Goal: Contribute content

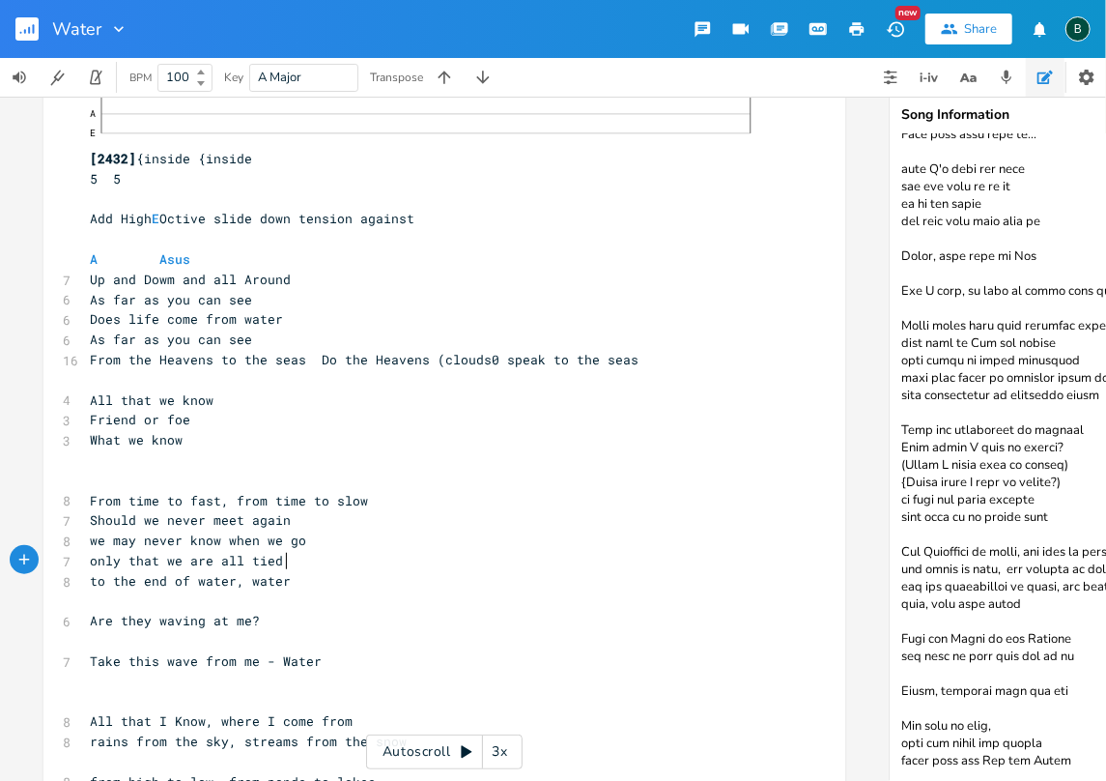
click at [284, 564] on pre "only that we are all tied" at bounding box center [435, 561] width 698 height 20
type textarea "o"
type textarea "to, water"
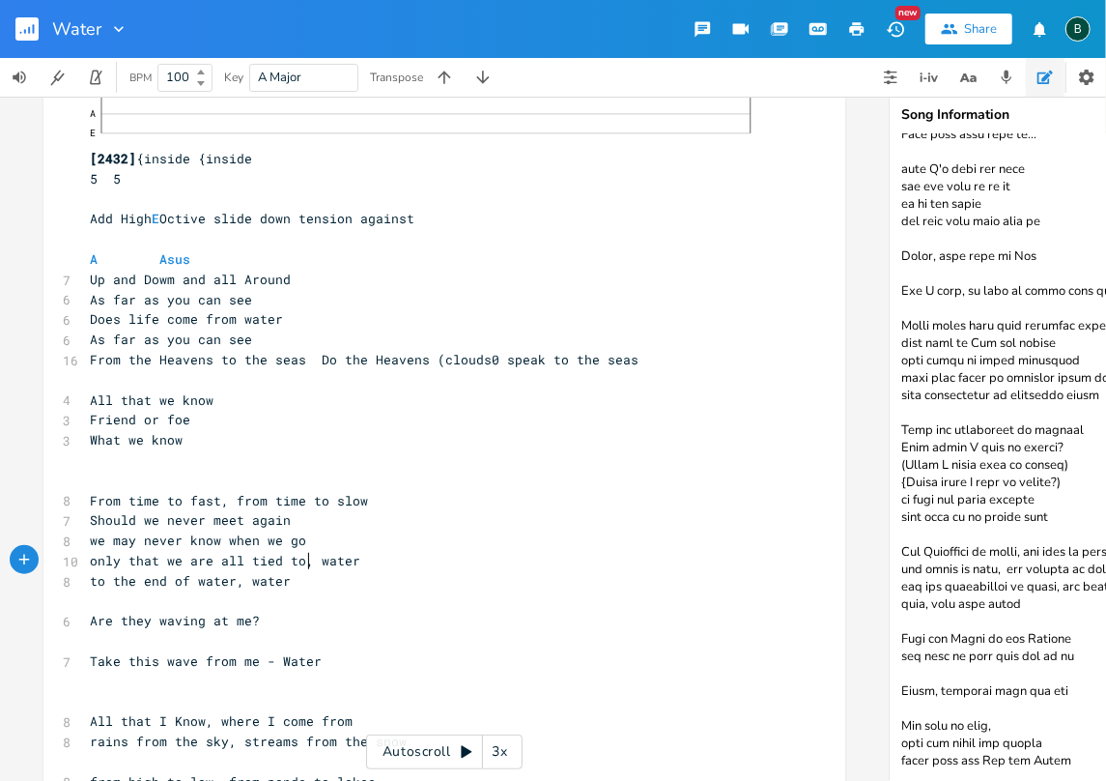
click at [300, 562] on span "only that we are all tied to, water" at bounding box center [225, 560] width 271 height 17
type textarea ":"
click at [311, 562] on span "only that we are all tied to: water" at bounding box center [225, 560] width 271 height 17
type textarea "W"
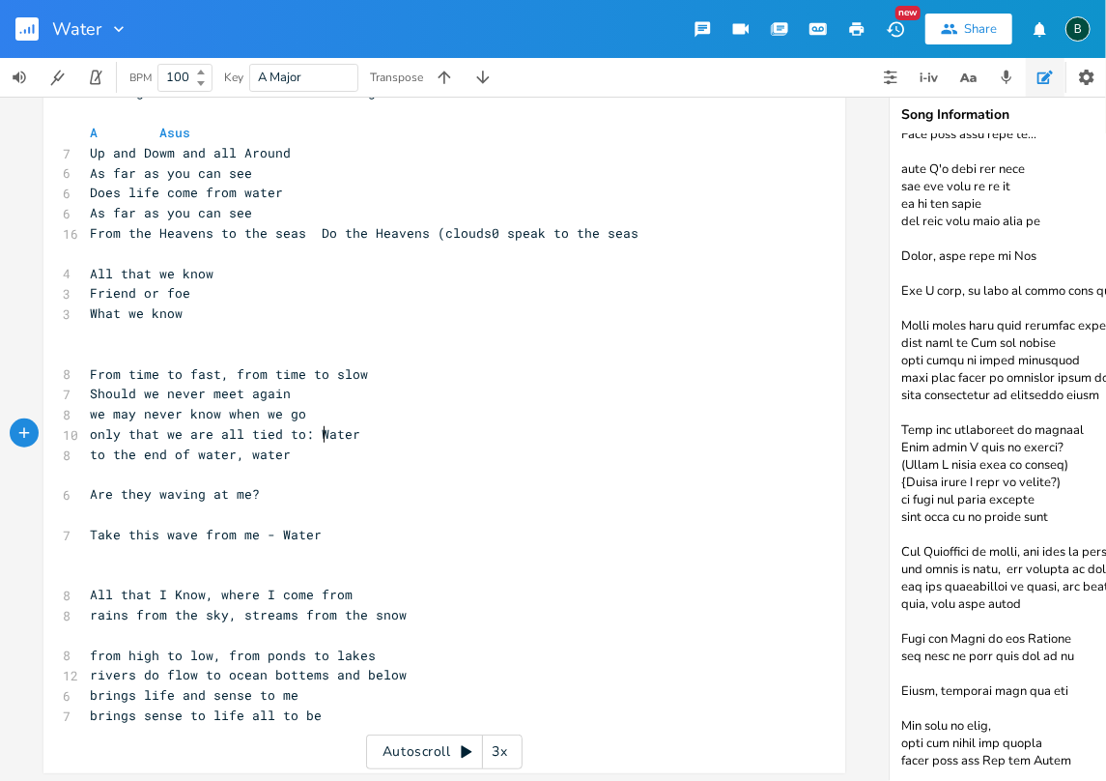
scroll to position [538, 0]
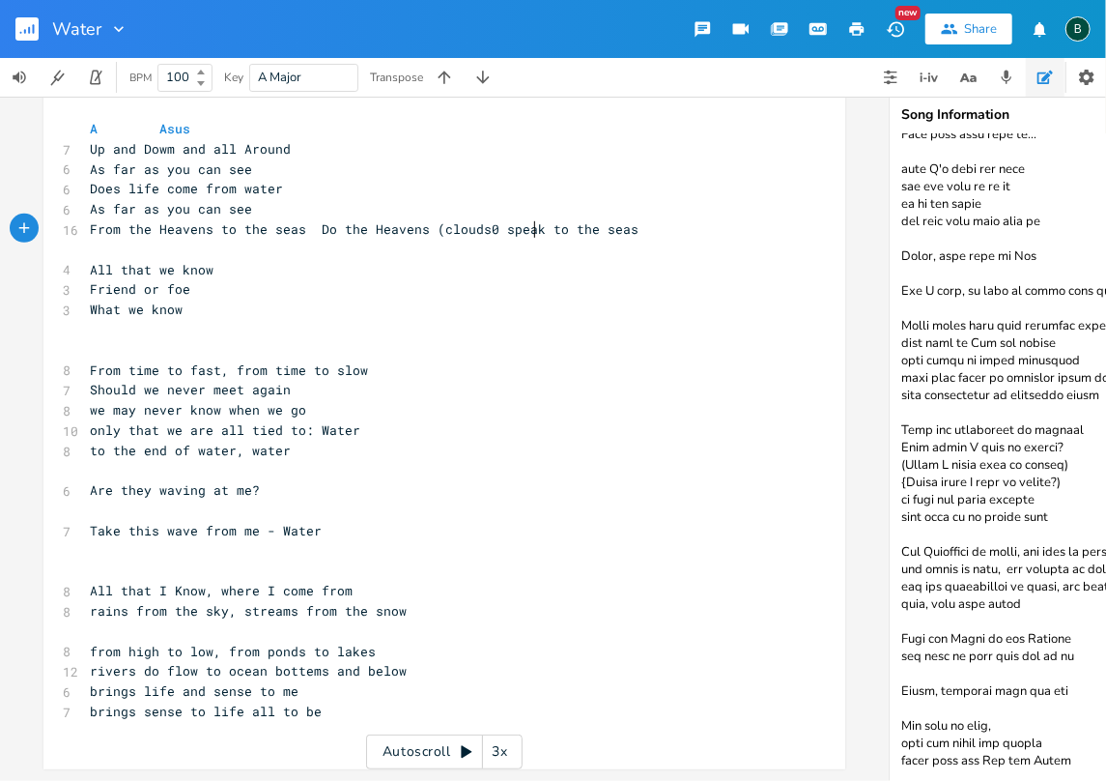
click at [528, 220] on span "From the Heavens to the seas Do the Heavens (clouds0 speak to the seas" at bounding box center [364, 228] width 549 height 17
type textarea "9norish)"
click at [536, 220] on span "From the Heavens to the seas Do the Heavens (clouds0 speak9norish) to the seas" at bounding box center [395, 228] width 611 height 17
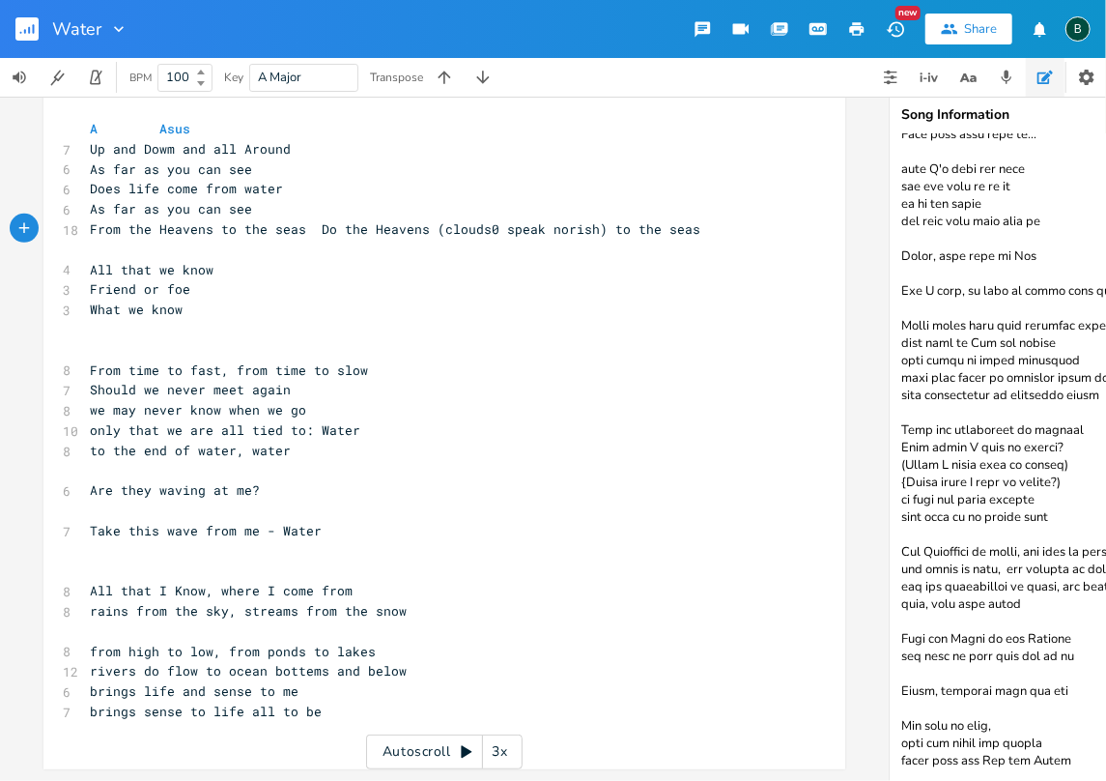
scroll to position [0, 6]
type textarea "("
click at [311, 702] on pre "brings sense to life all to be" at bounding box center [435, 712] width 698 height 20
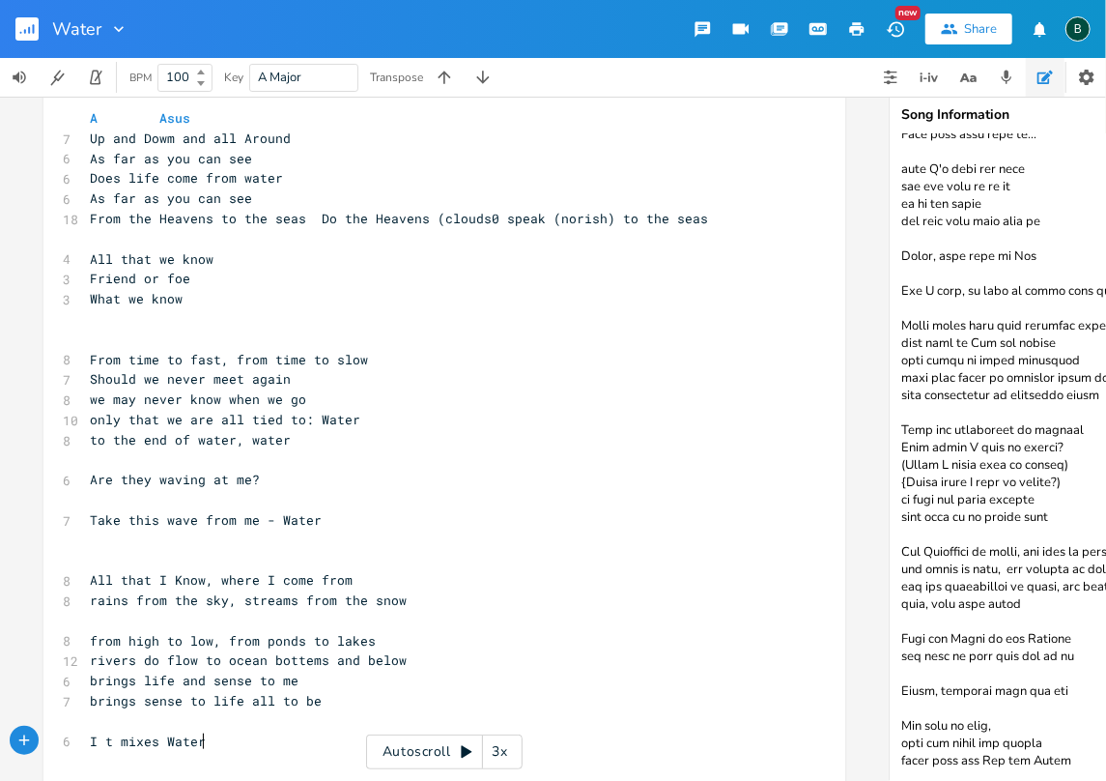
scroll to position [0, 86]
type textarea "I t mixes Water and Light"
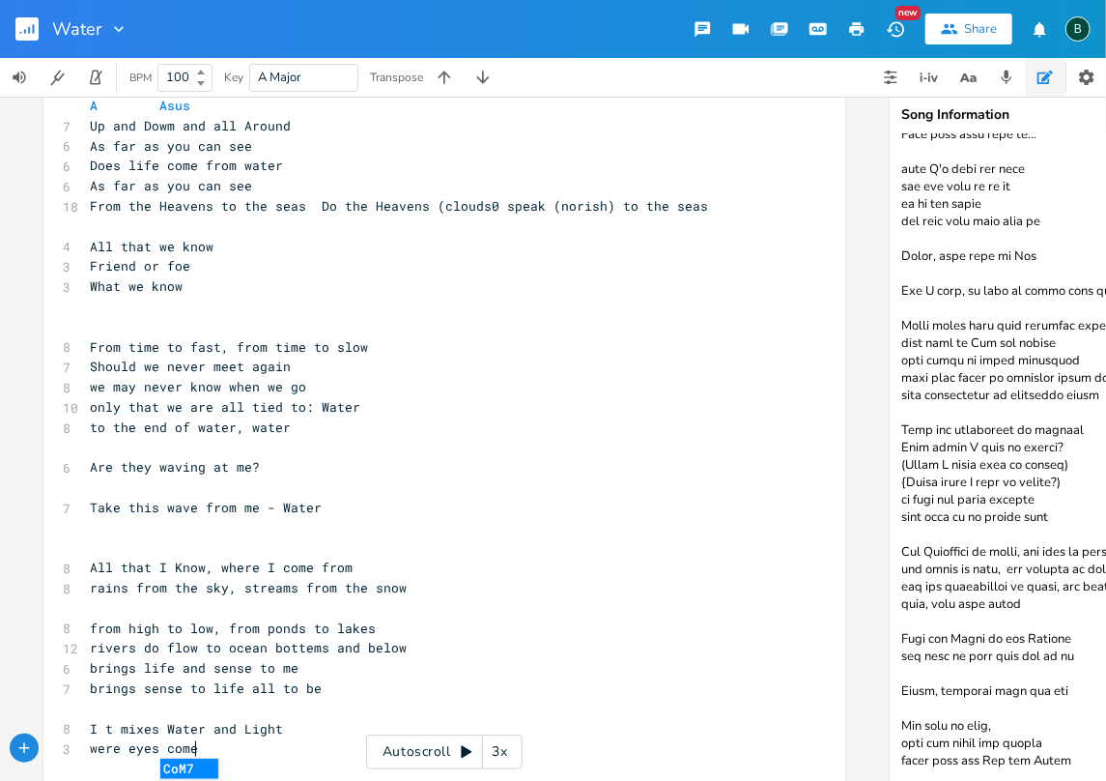
scroll to position [0, 91]
type textarea "were eyes come from"
click at [99, 727] on span "I t mixes Water and Light" at bounding box center [186, 728] width 193 height 17
click at [228, 746] on pre "were eyes come from" at bounding box center [435, 748] width 698 height 20
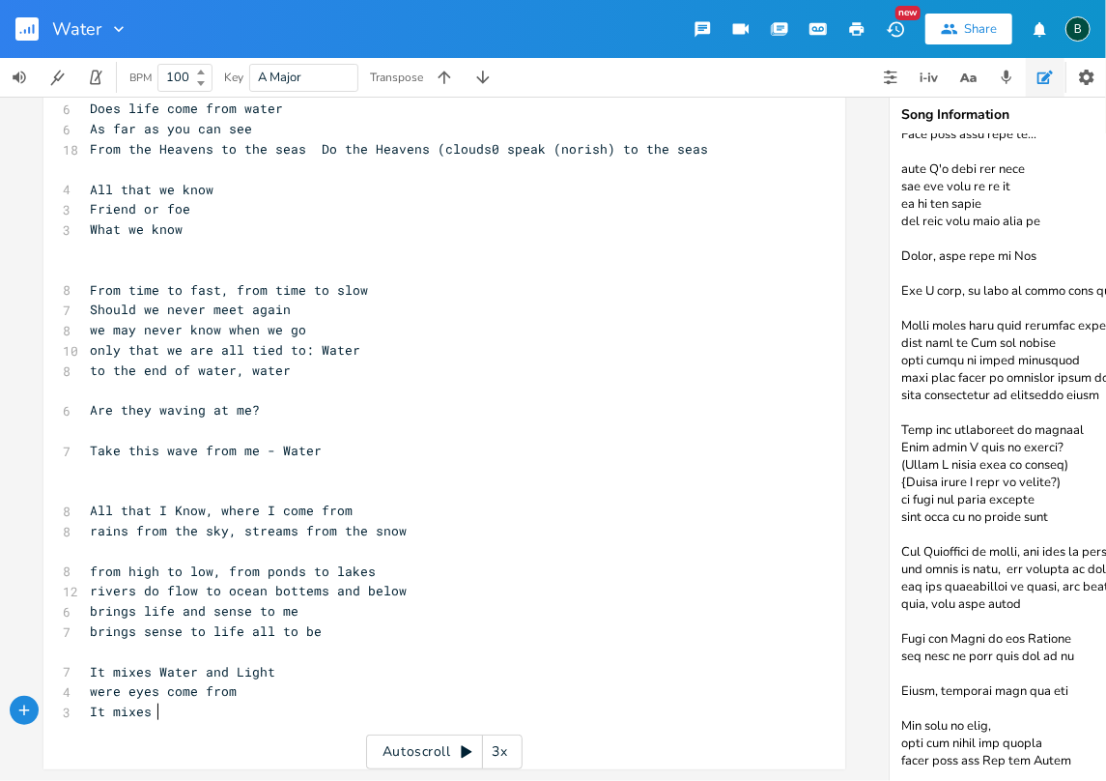
scroll to position [0, 46]
type textarea "It mixes Water and soil"
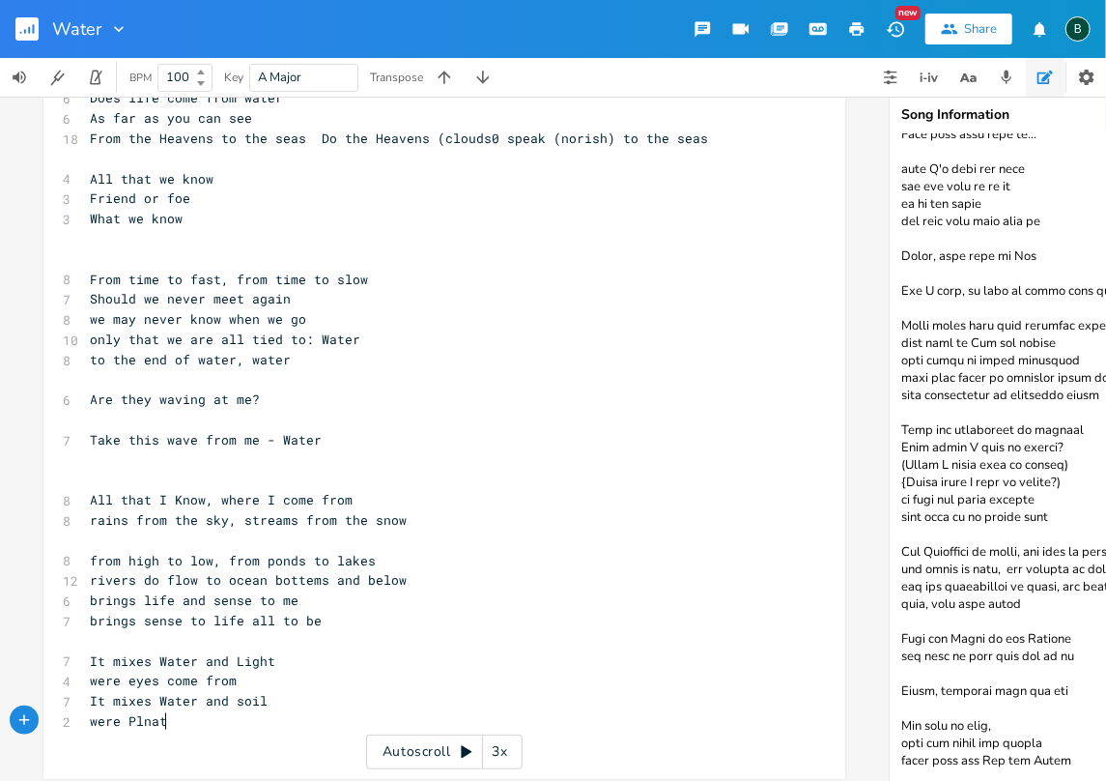
scroll to position [0, 68]
type textarea "were Plnats come from"
type textarea "It mixes"
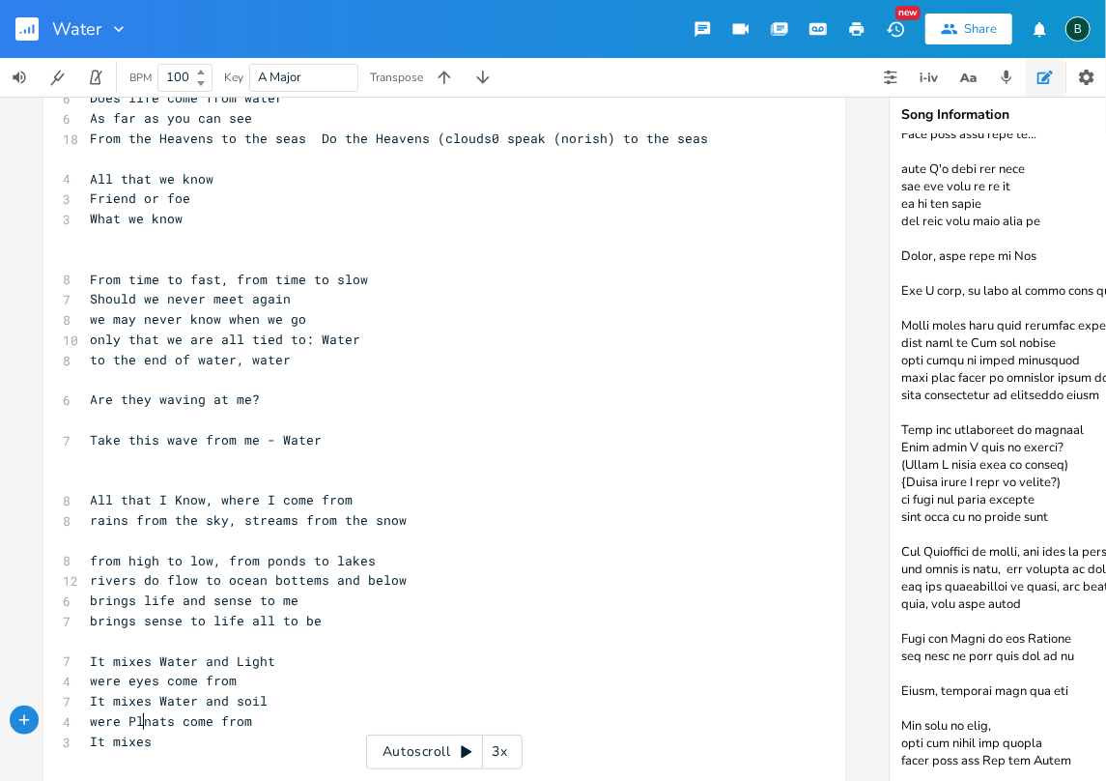
click at [137, 718] on span "were Plnats come from" at bounding box center [171, 720] width 162 height 17
type textarea "a"
click at [159, 722] on span "were Planats come from" at bounding box center [175, 720] width 170 height 17
click at [143, 740] on span "It mixes" at bounding box center [121, 740] width 62 height 17
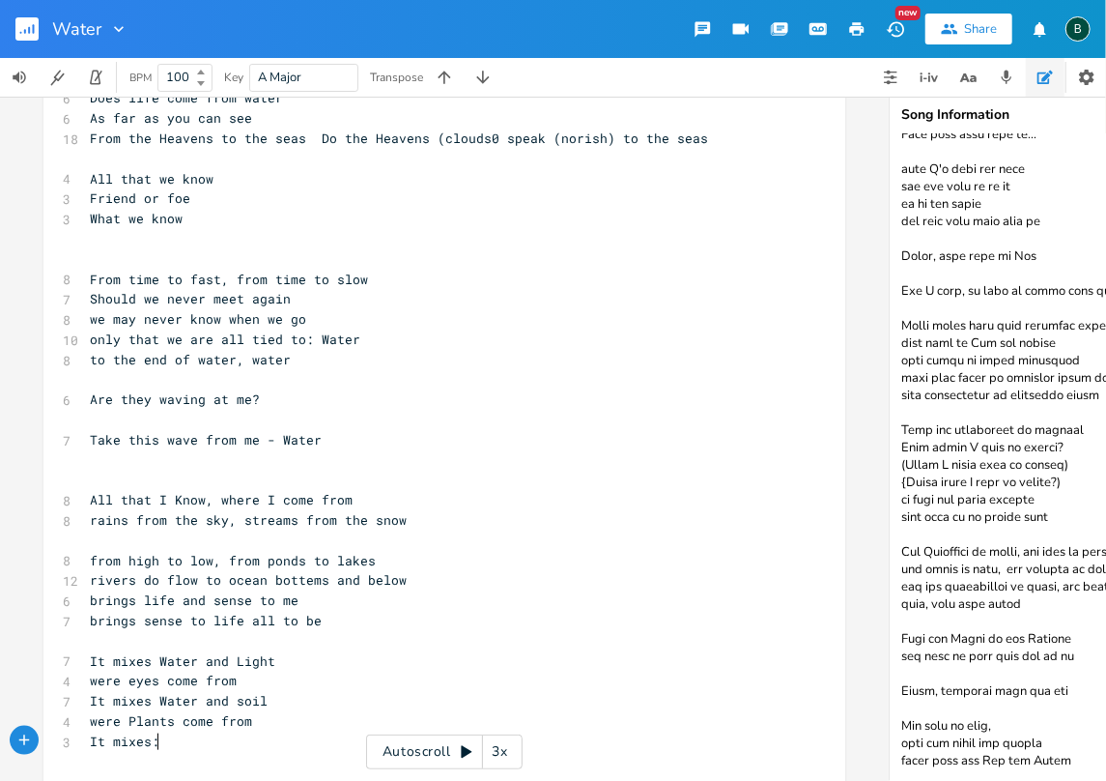
scroll to position [0, 4]
type textarea ": Sul"
type textarea "[PERSON_NAME]"
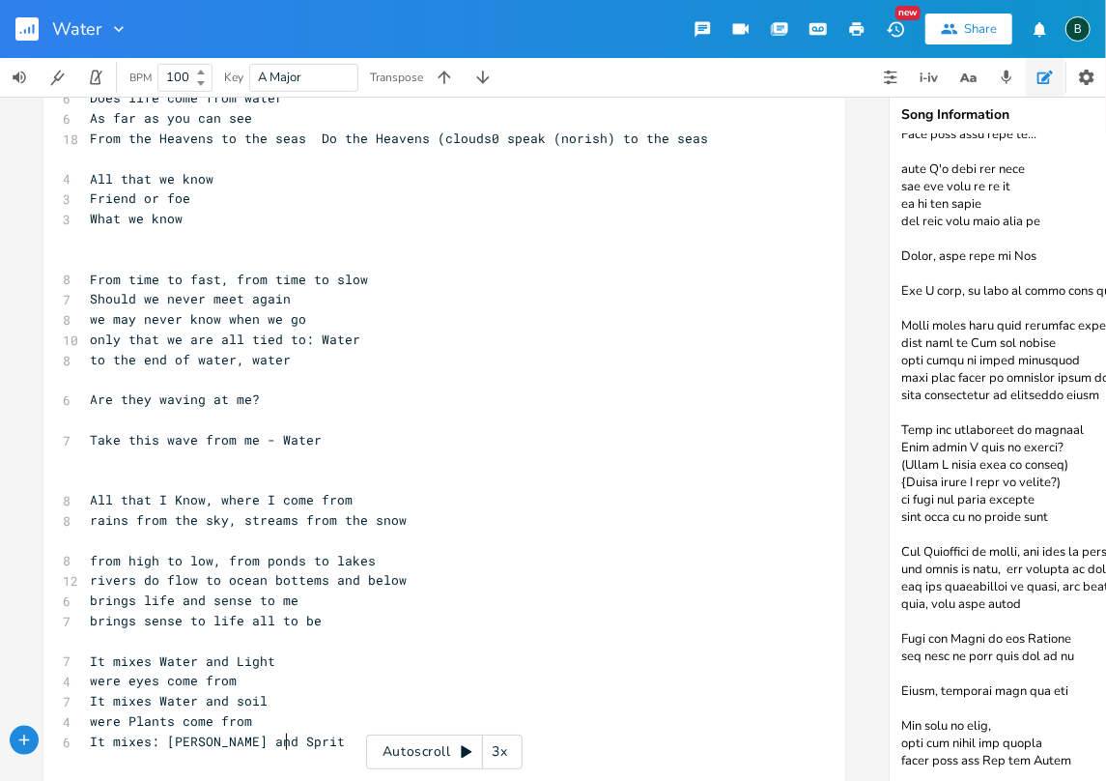
type textarea "ules and Sprits"
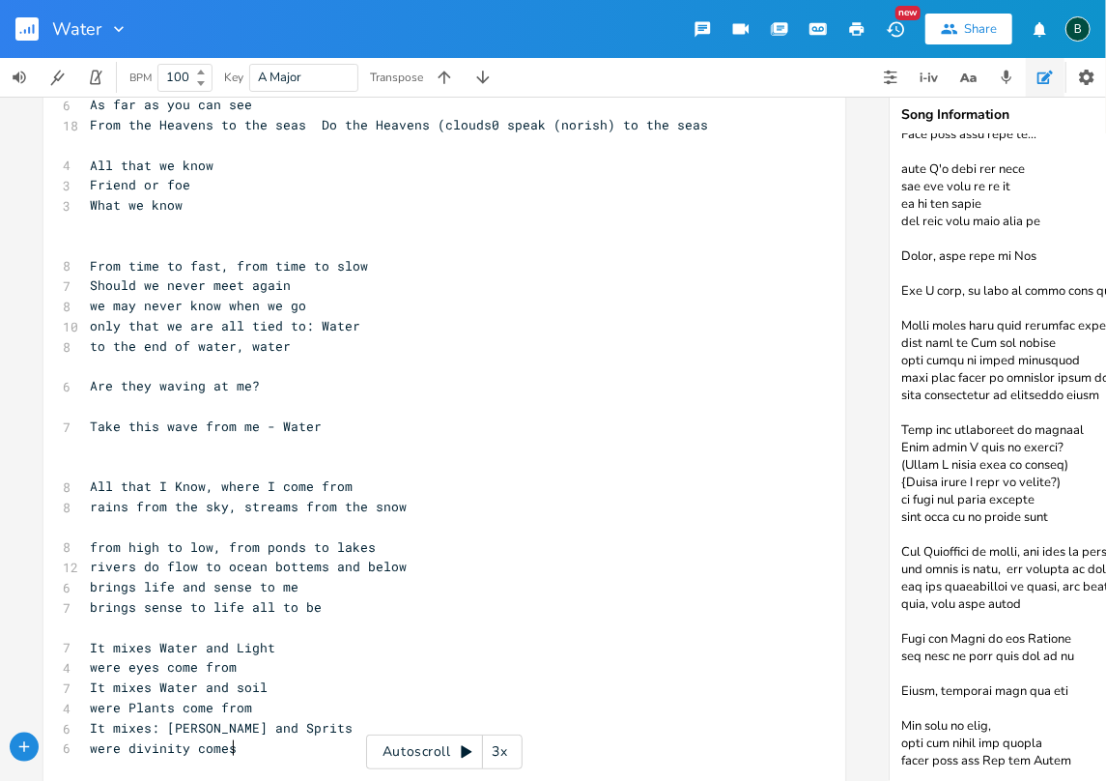
scroll to position [0, 116]
type textarea "were divinity comes from"
click at [255, 730] on span "It mixes: [PERSON_NAME] and Sprits" at bounding box center [221, 727] width 263 height 17
type textarea "i"
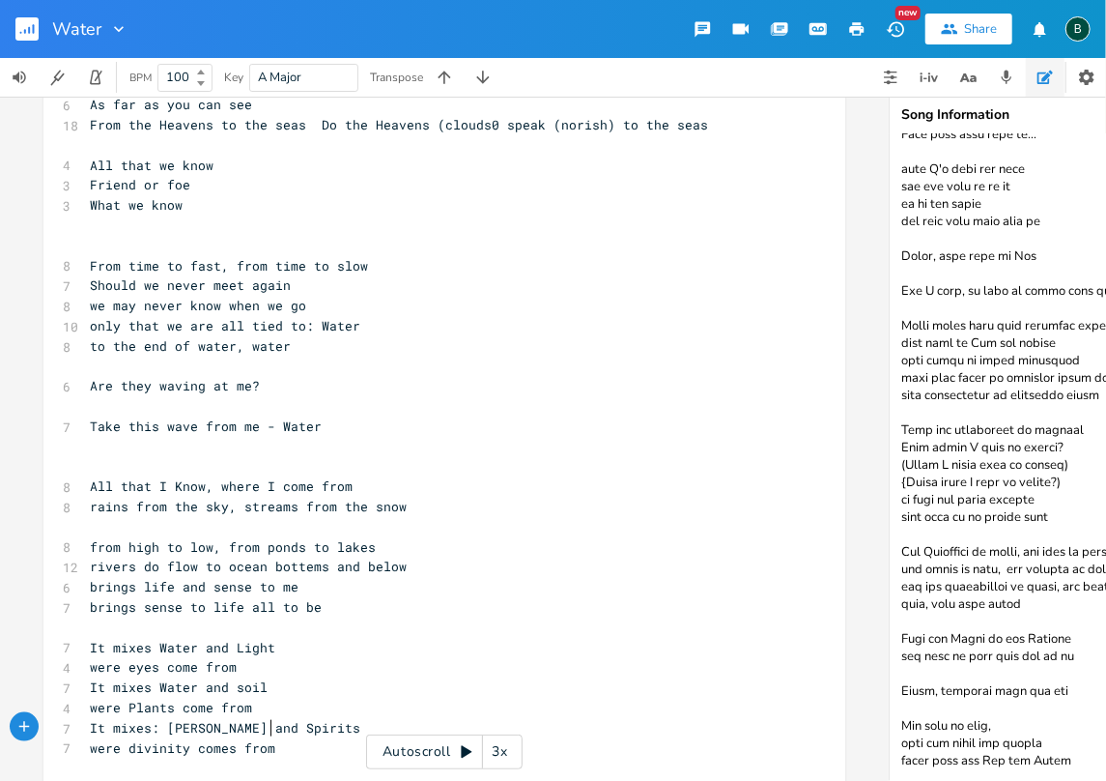
scroll to position [0, 3]
click at [271, 745] on pre "were divinity comes from" at bounding box center [435, 748] width 698 height 20
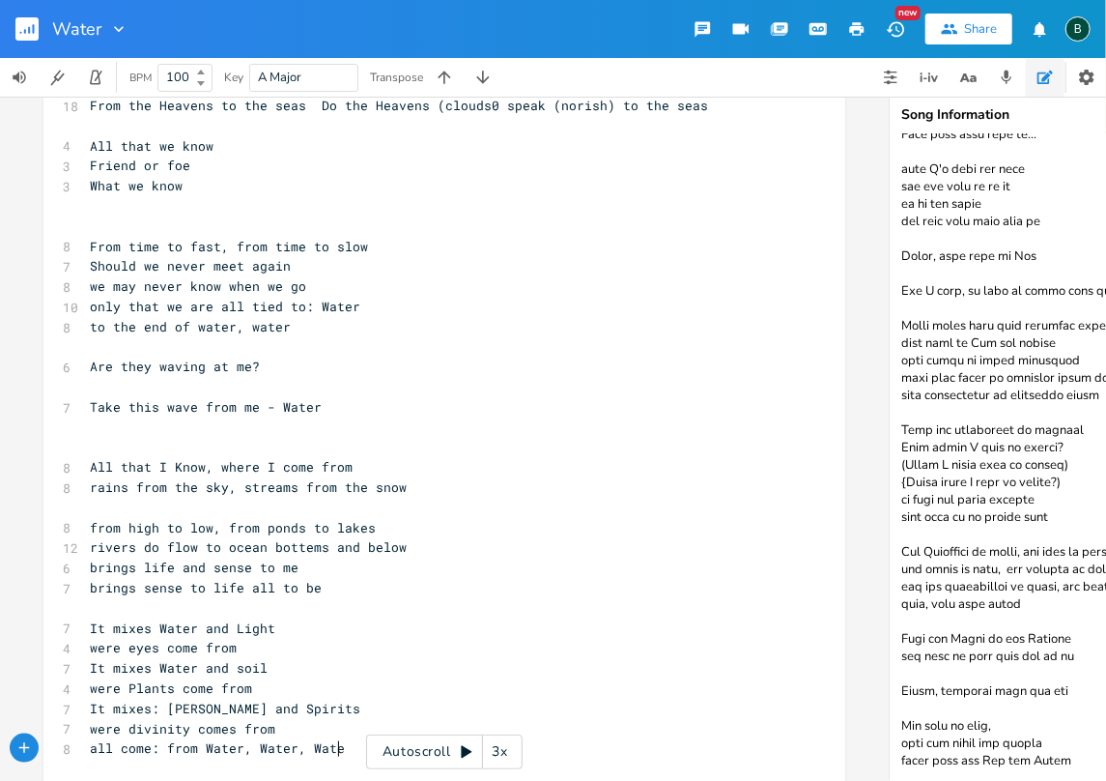
scroll to position [0, 204]
type textarea "all come: from Water, Water, Water"
